Goal: Find specific page/section: Find specific page/section

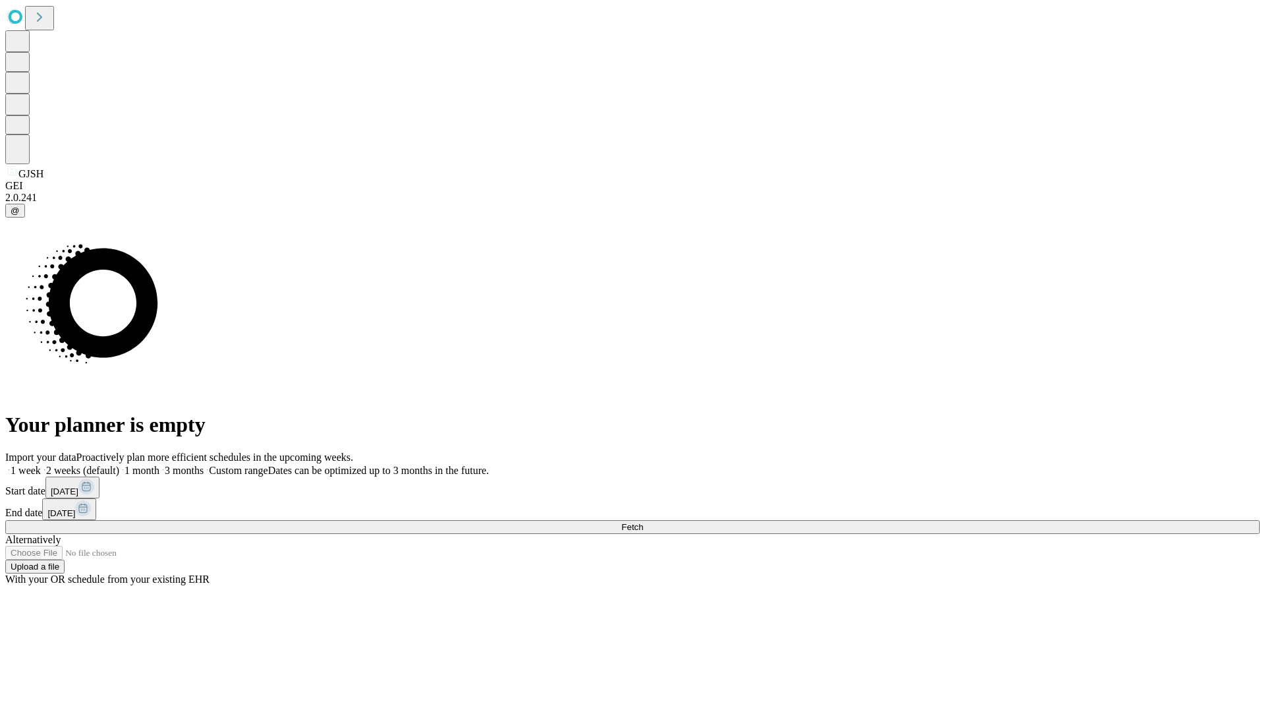
click at [643, 522] on span "Fetch" at bounding box center [632, 527] width 22 height 10
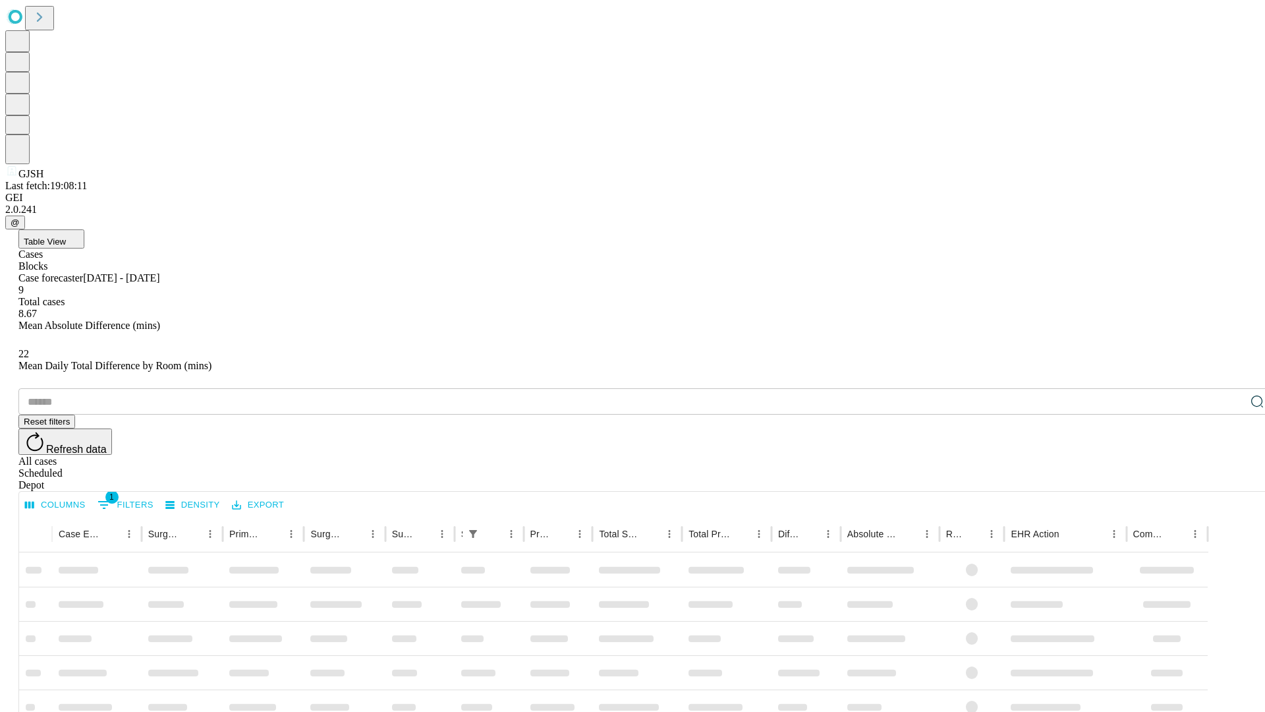
click at [66, 237] on span "Table View" at bounding box center [45, 242] width 42 height 10
